Goal: Task Accomplishment & Management: Manage account settings

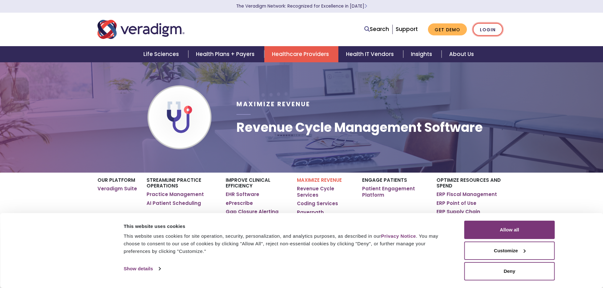
click at [488, 28] on link "Login" at bounding box center [488, 29] width 30 height 13
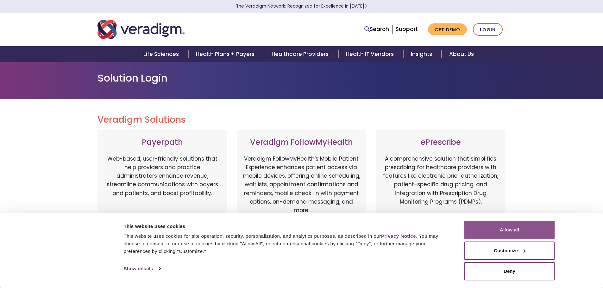
click at [507, 230] on button "Allow all" at bounding box center [509, 230] width 91 height 18
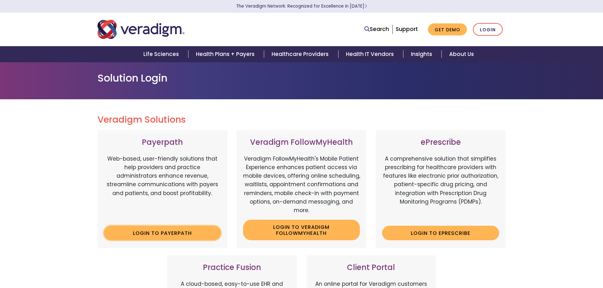
click at [148, 234] on link "Login to Payerpath" at bounding box center [162, 233] width 117 height 15
